Goal: Communication & Community: Participate in discussion

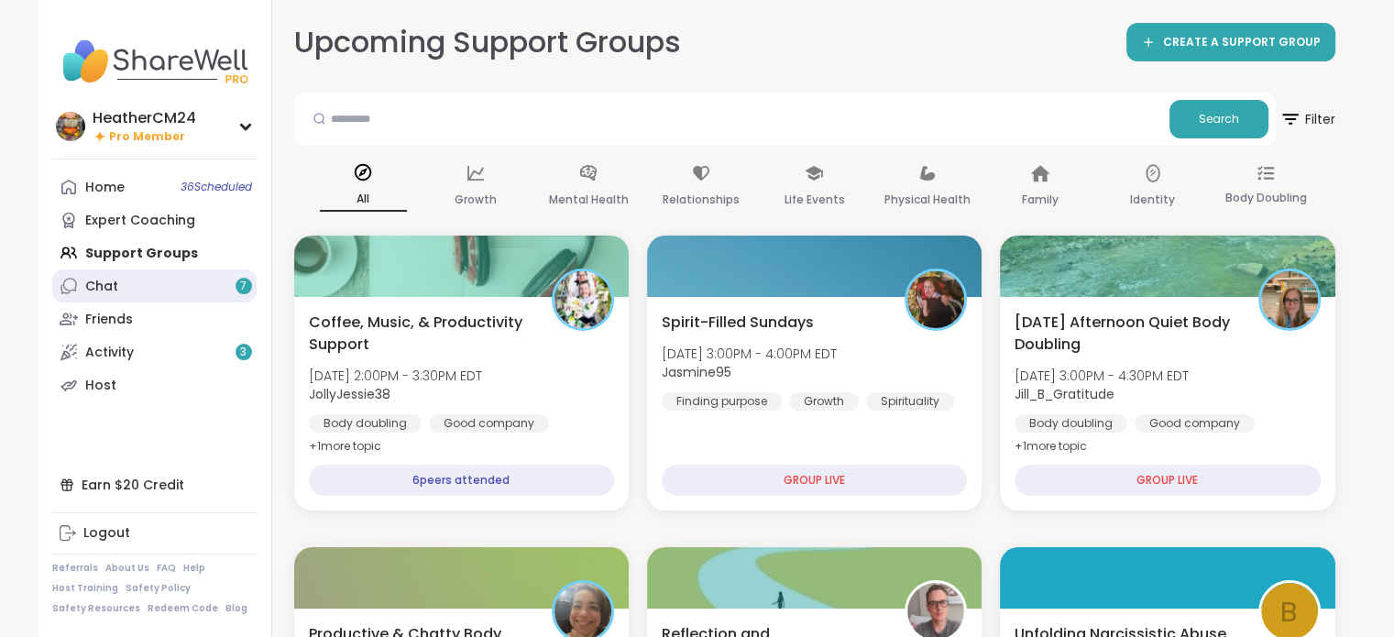
click at [150, 277] on link "Chat 7" at bounding box center [154, 285] width 204 height 33
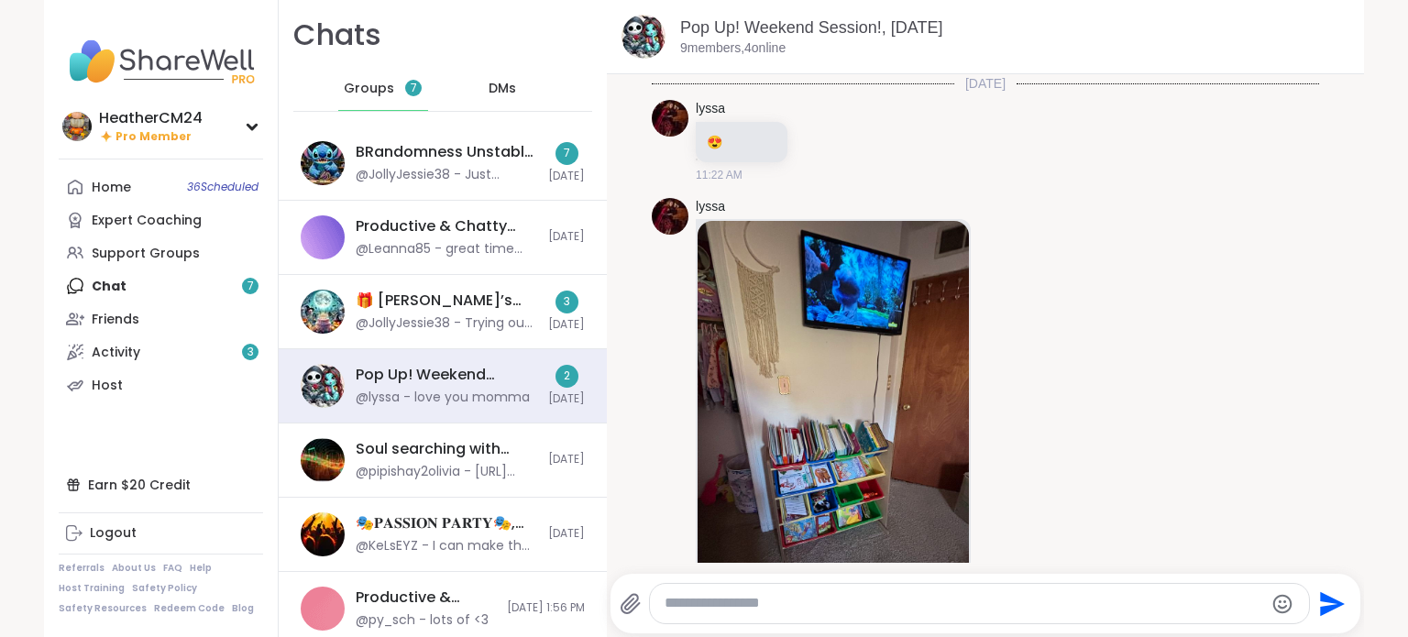
scroll to position [2175, 0]
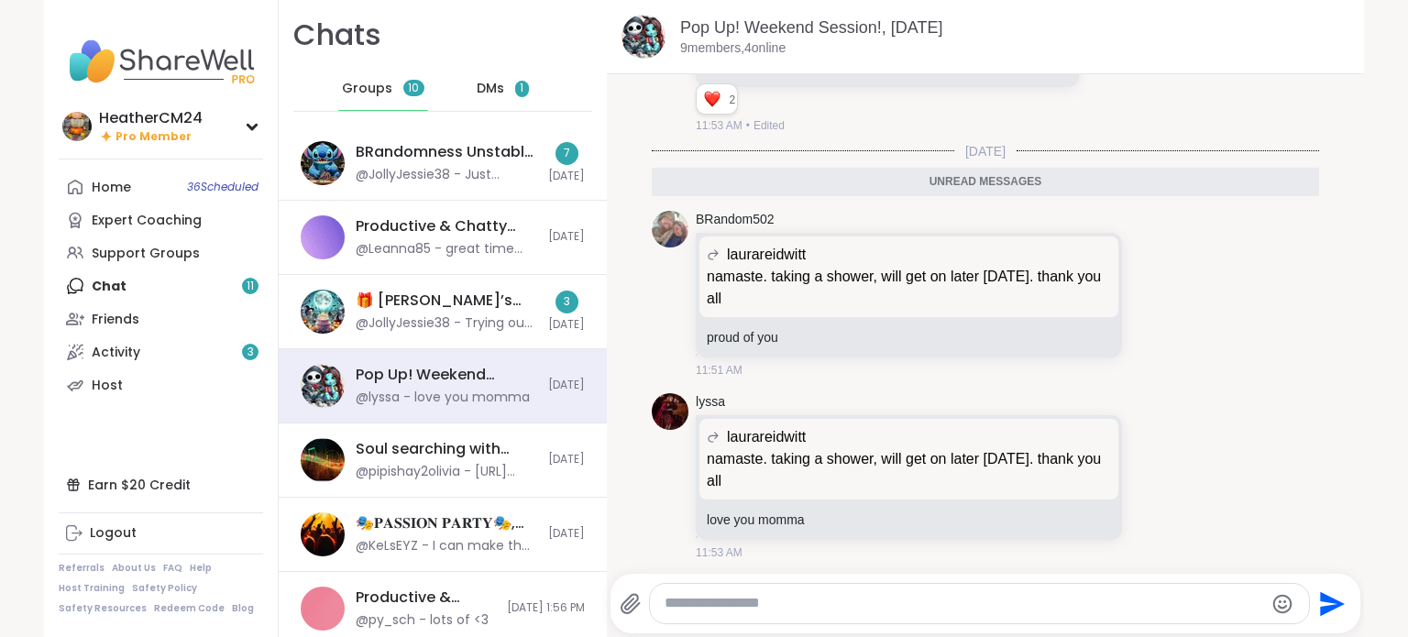
click at [491, 85] on div "DMs 1" at bounding box center [503, 89] width 90 height 44
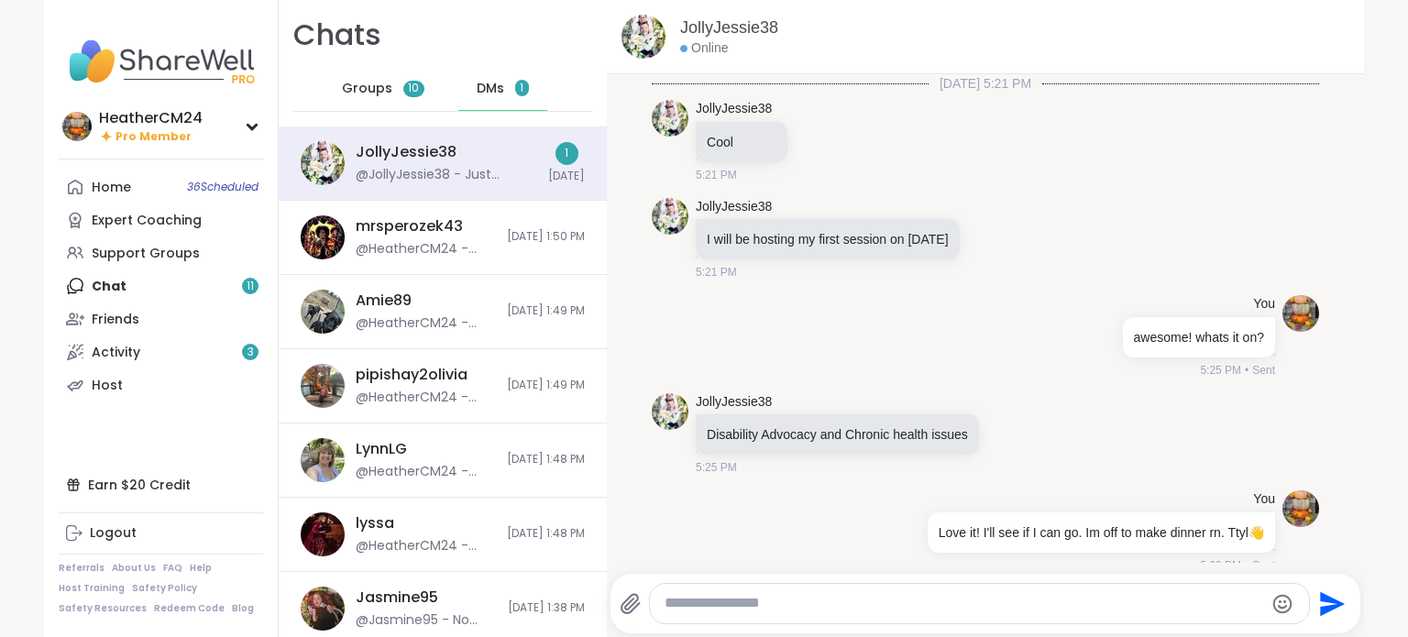
scroll to position [22619, 0]
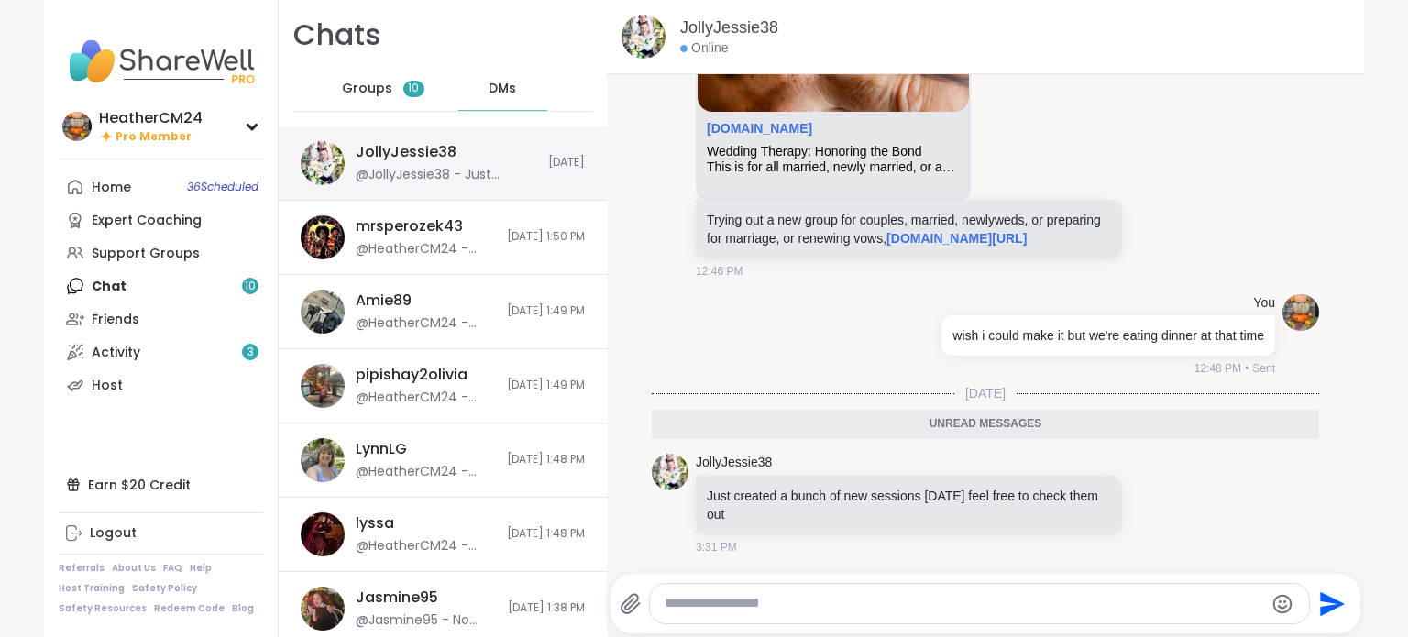
click at [471, 166] on div "@JollyJessie38 - Just created a bunch of new sessions [DATE] feel free to check…" at bounding box center [446, 175] width 181 height 18
click at [1146, 503] on icon at bounding box center [1154, 503] width 16 height 18
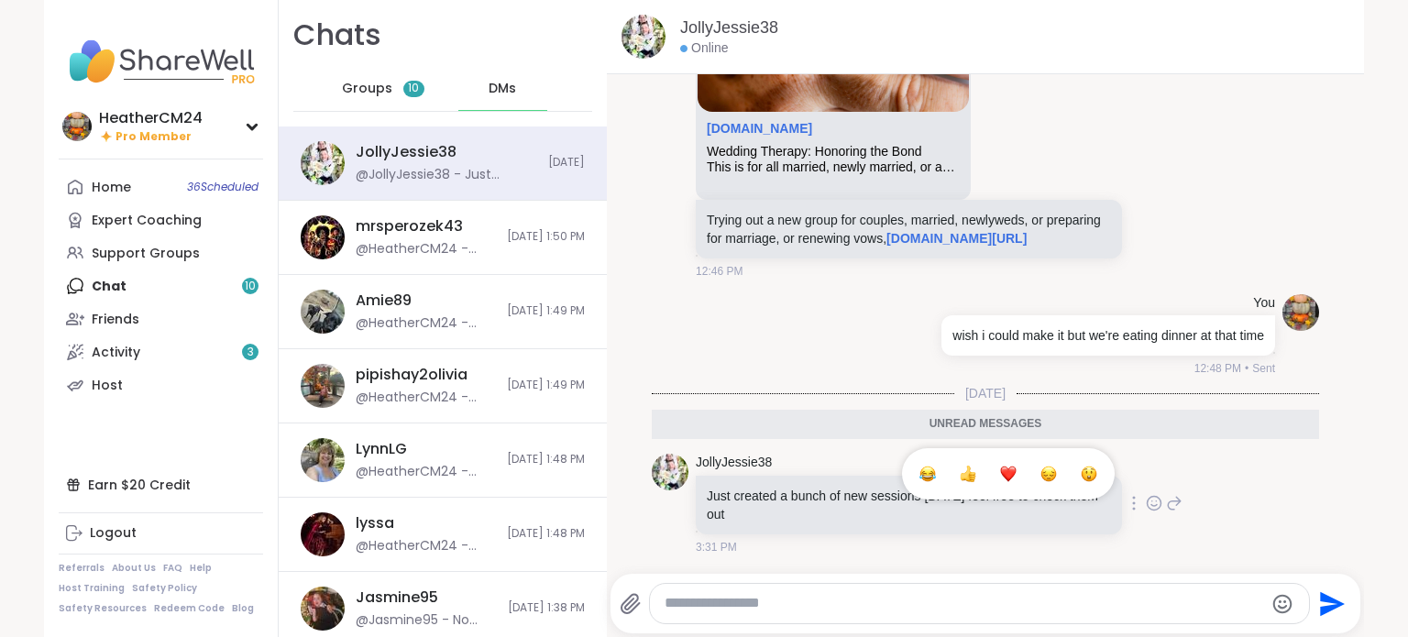
click at [960, 475] on div "Select Reaction: Thumbs up" at bounding box center [968, 474] width 16 height 16
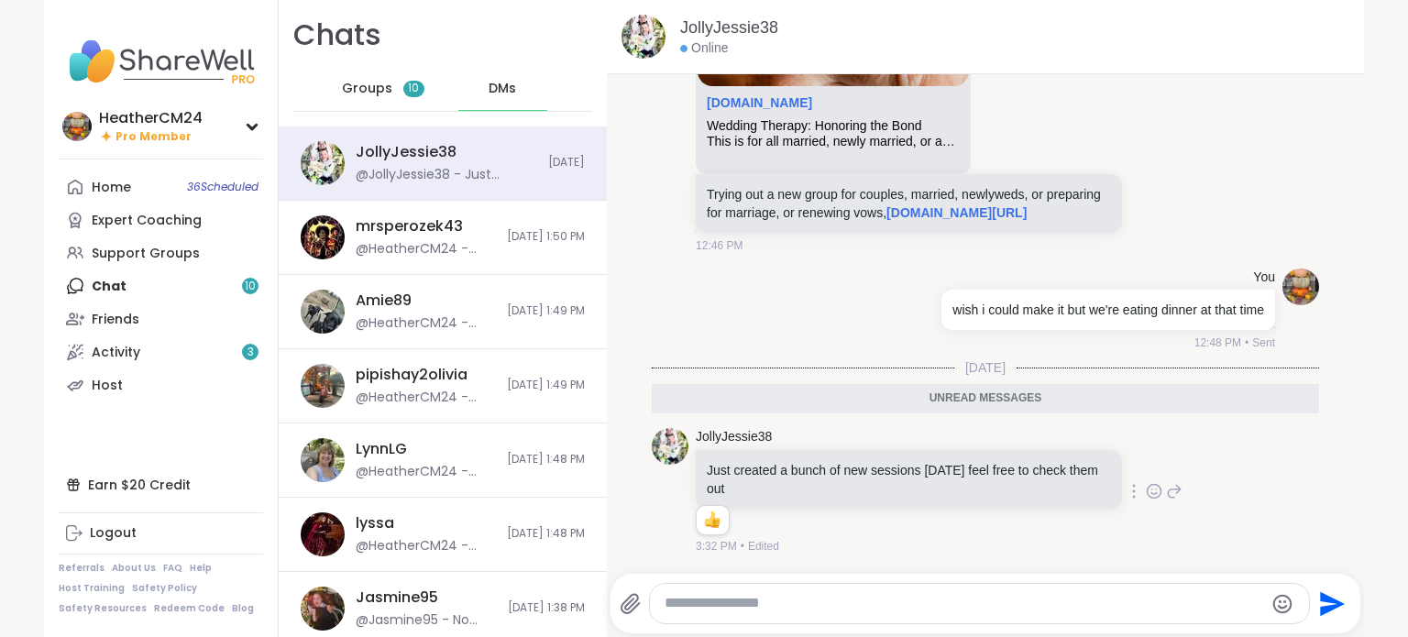
scroll to position [22646, 0]
click at [123, 281] on div "Home 36 Scheduled Expert Coaching Support Groups Chat 10 Friends Activity 3 Host" at bounding box center [161, 285] width 204 height 231
click at [346, 87] on span "Groups" at bounding box center [367, 89] width 50 height 18
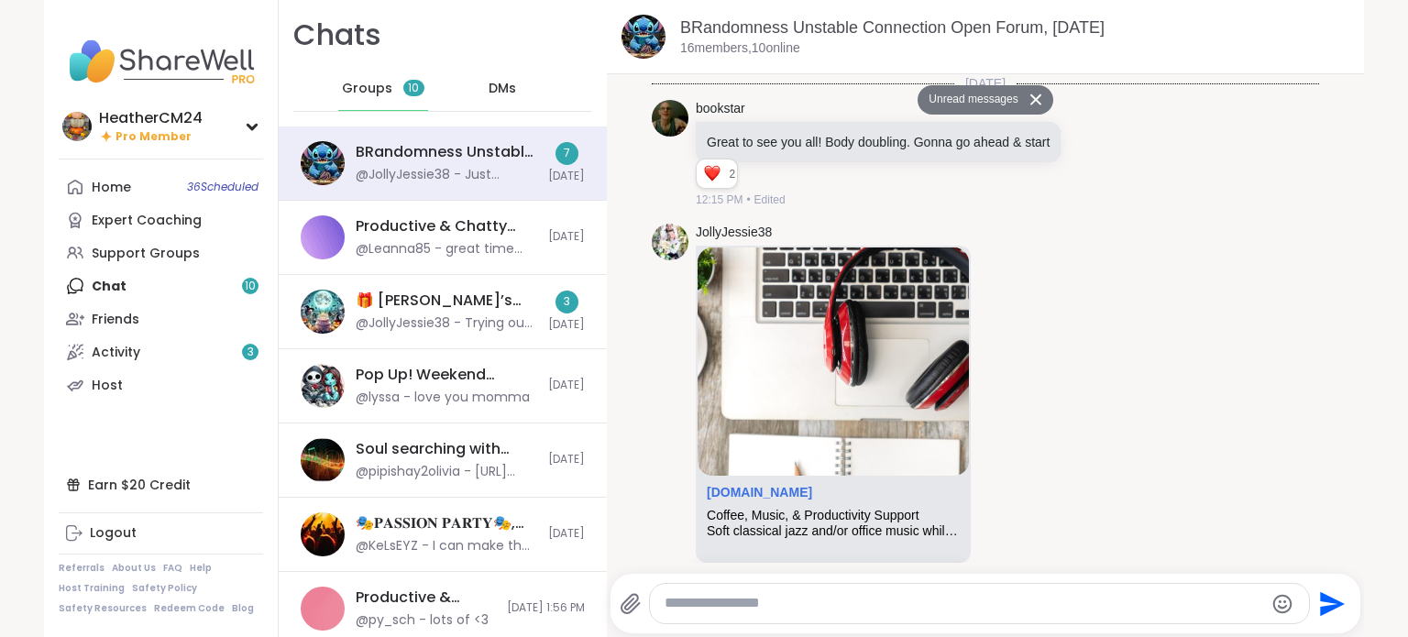
scroll to position [11656, 0]
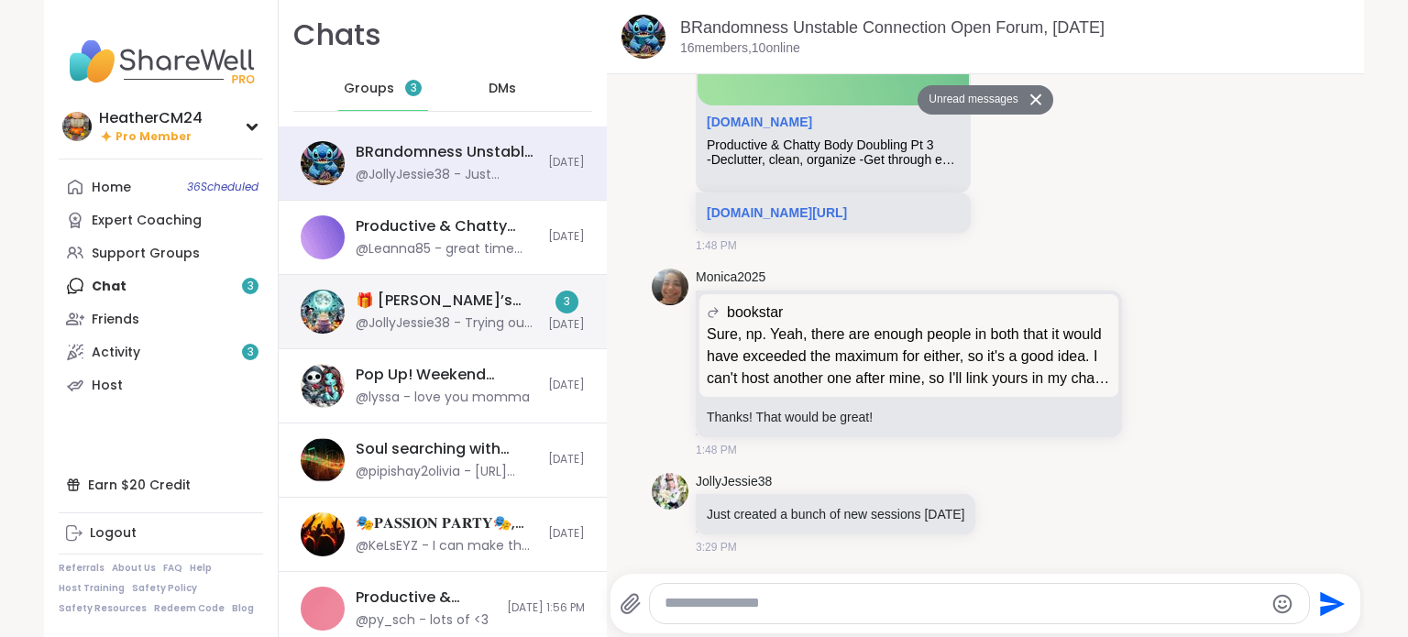
click at [423, 311] on div "🎁 [PERSON_NAME]’s Spooktacular Birthday Party 🎃 , [DATE] @JollyJessie38 - Tryin…" at bounding box center [446, 312] width 181 height 42
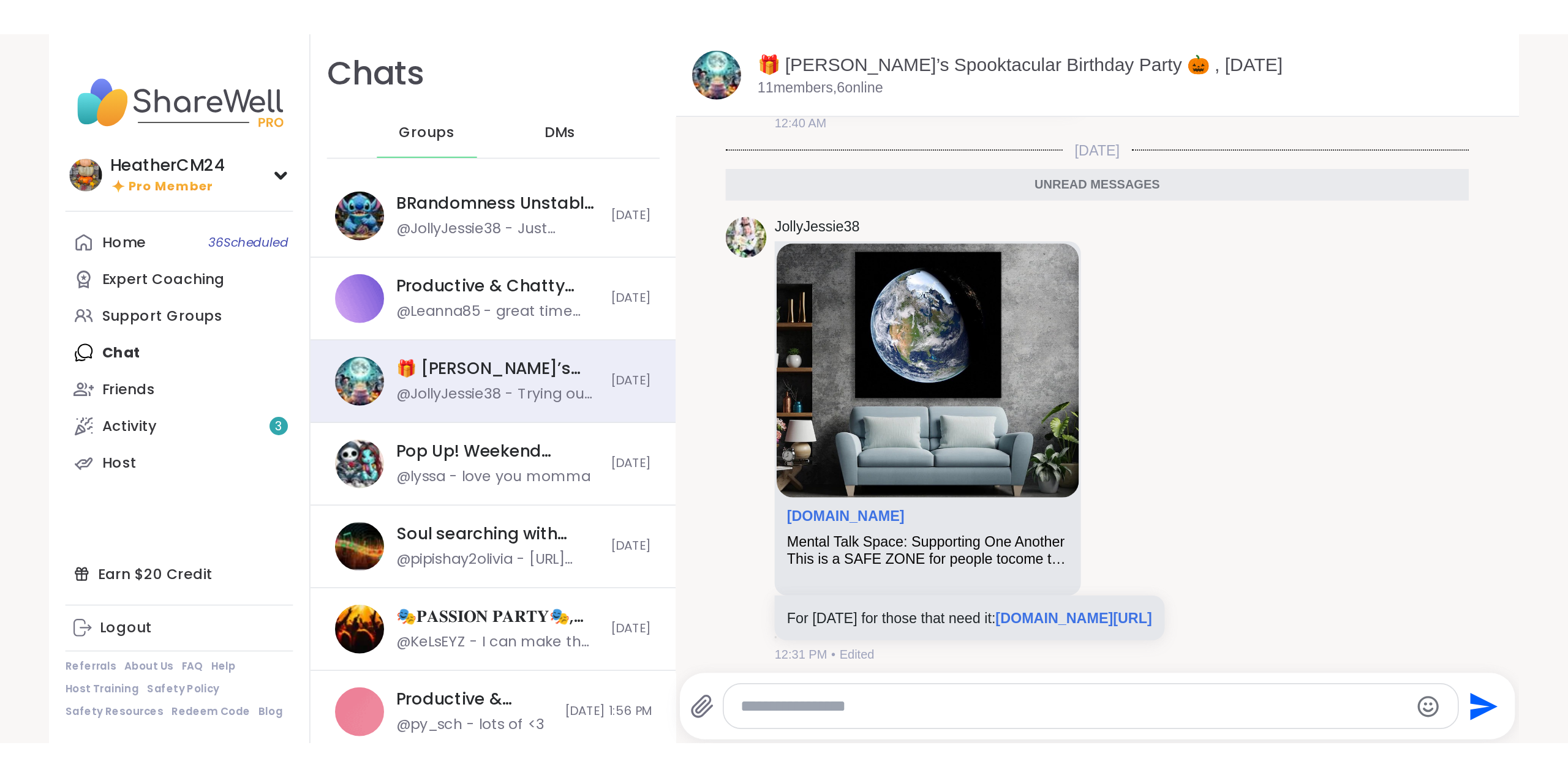
scroll to position [14992, 0]
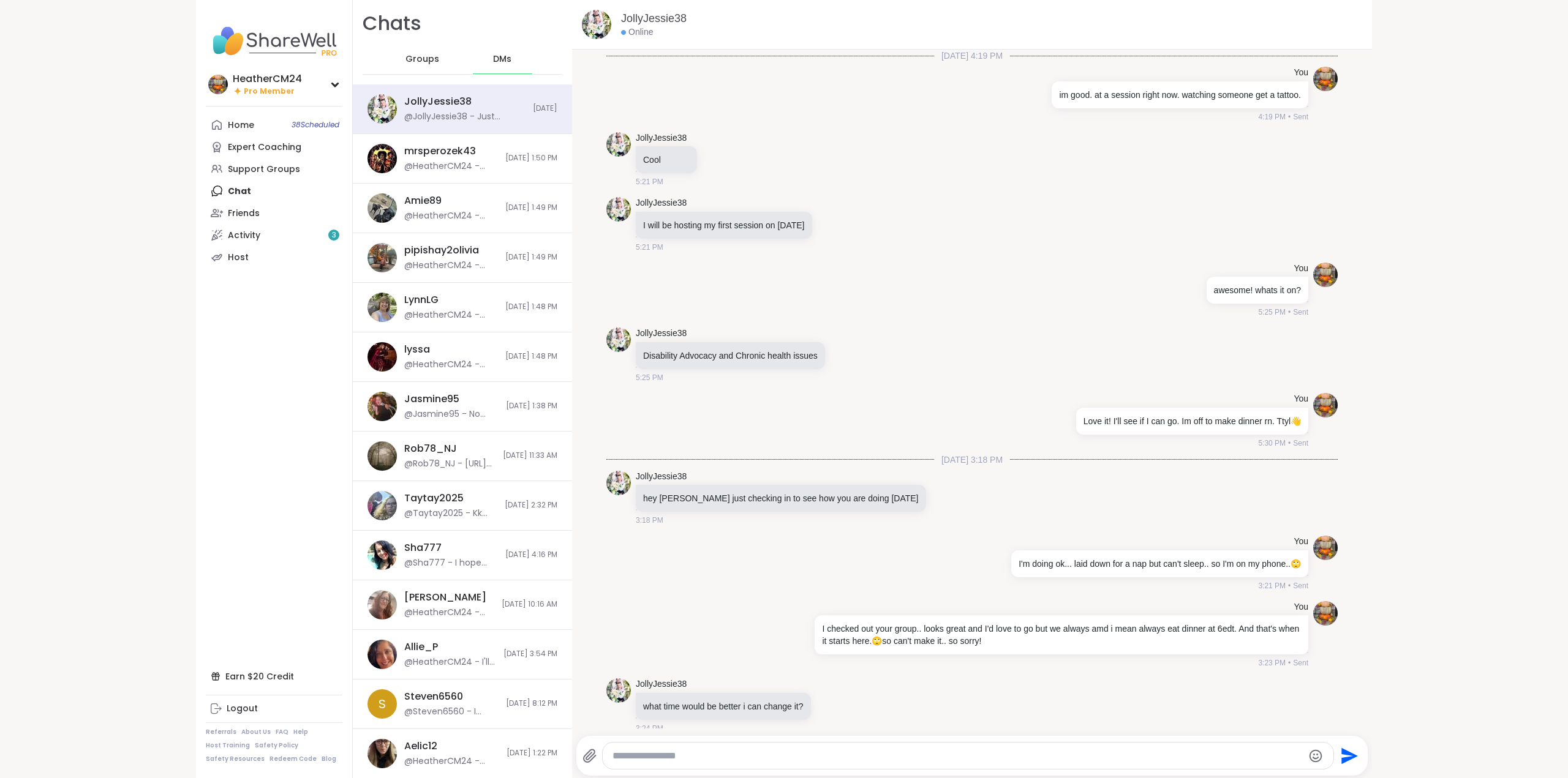
scroll to position [14053, 0]
